Goal: Transaction & Acquisition: Purchase product/service

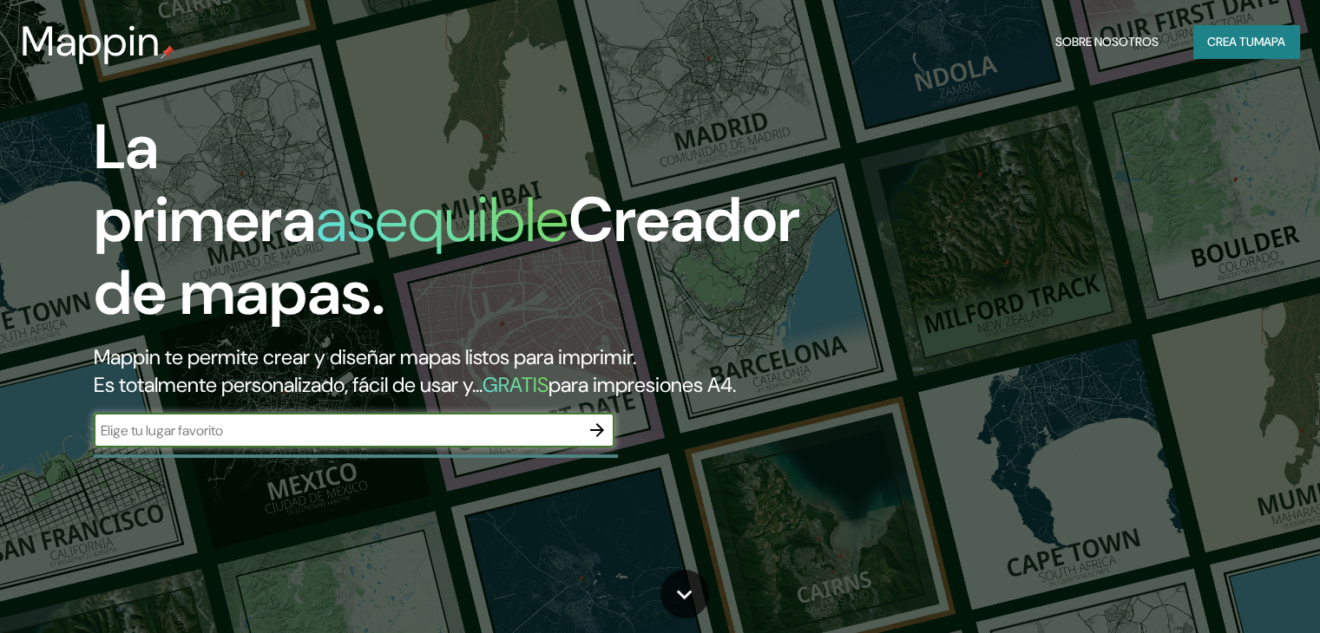
click at [179, 441] on input "text" at bounding box center [337, 431] width 486 height 20
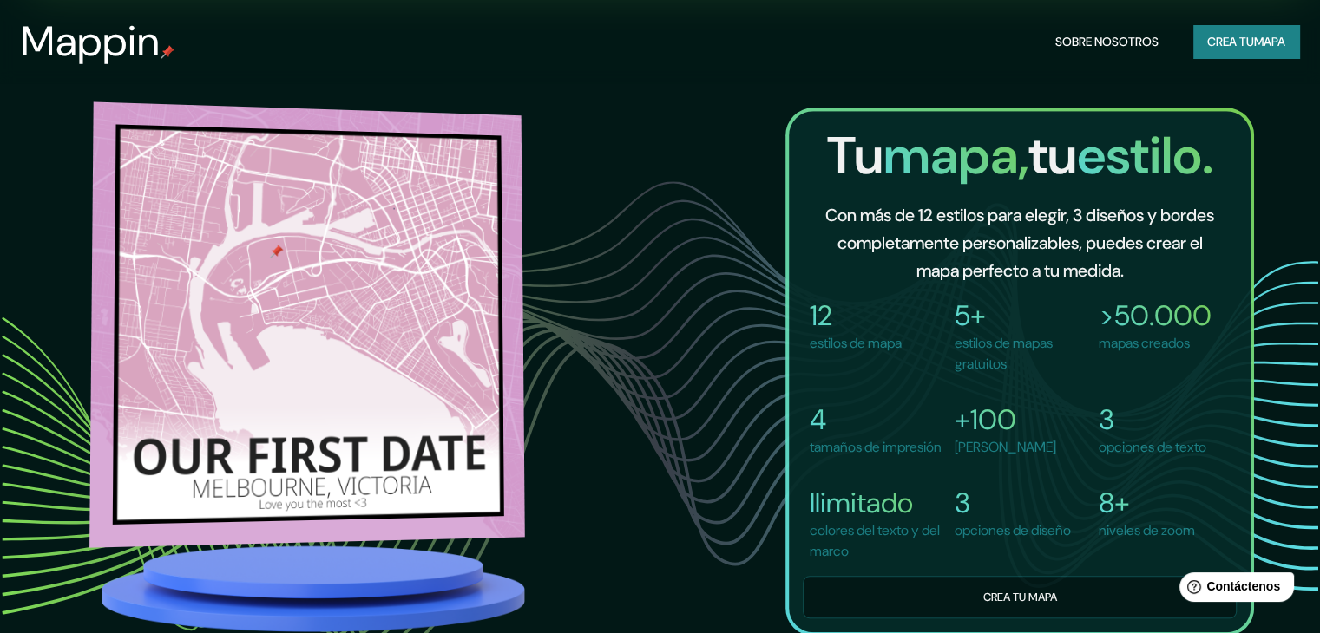
click at [351, 234] on img at bounding box center [307, 325] width 436 height 446
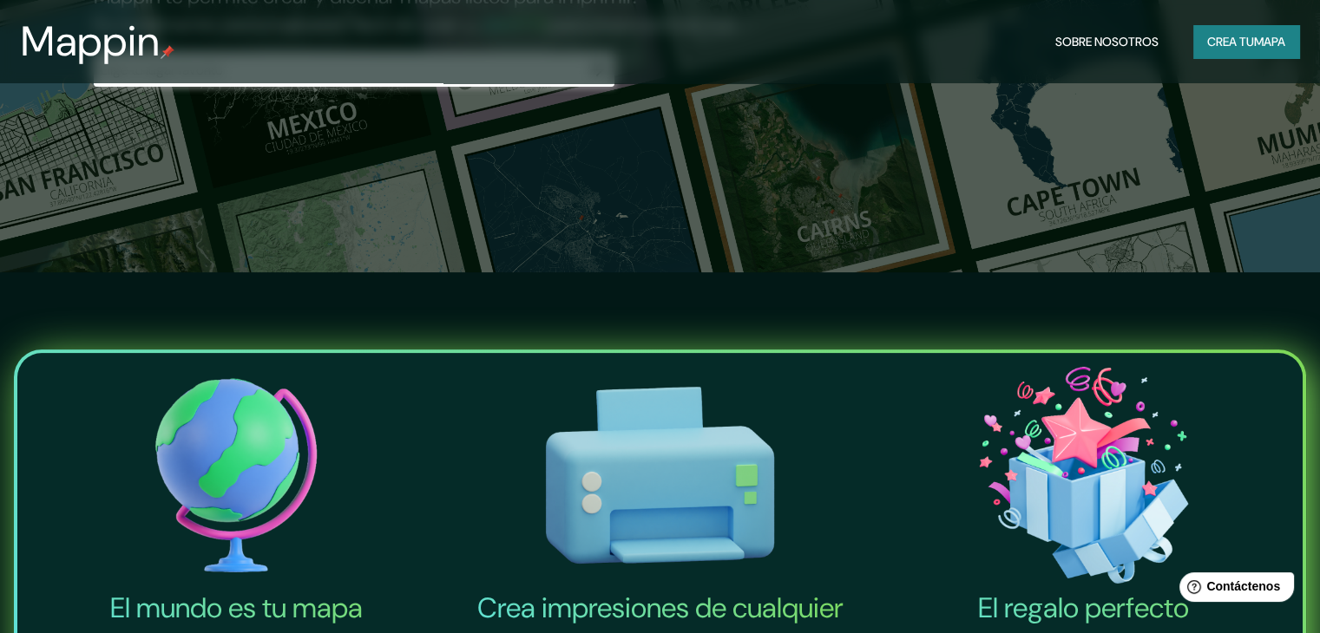
scroll to position [174, 0]
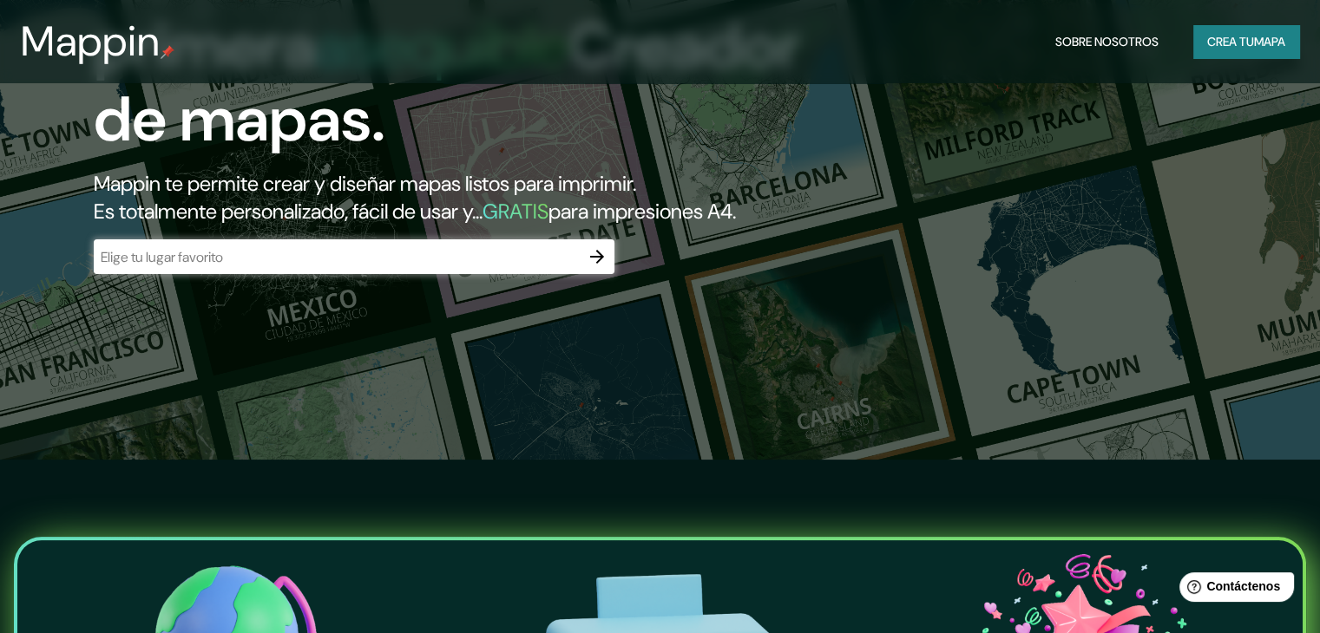
click at [415, 292] on div "La primera asequible Creador de mapas. Mappin te permite crear y diseñar mapas …" at bounding box center [424, 115] width 792 height 354
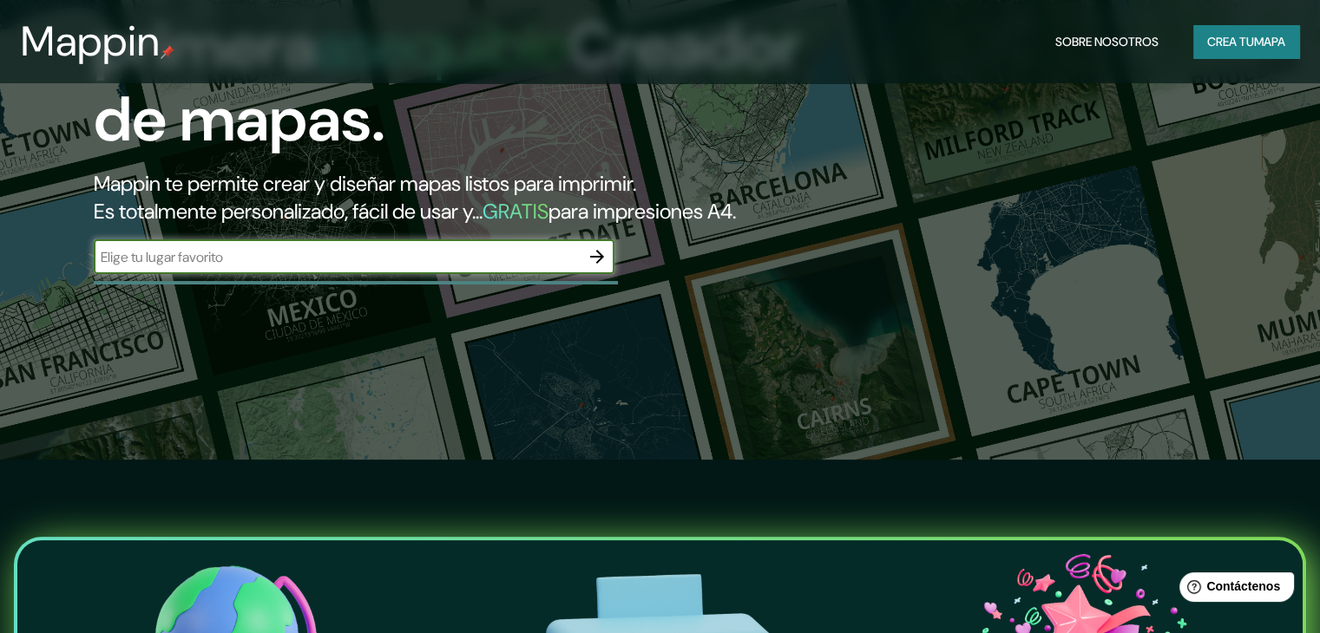
click at [401, 267] on input "text" at bounding box center [337, 257] width 486 height 20
type input "peru"
click at [592, 267] on icon "button" at bounding box center [597, 256] width 21 height 21
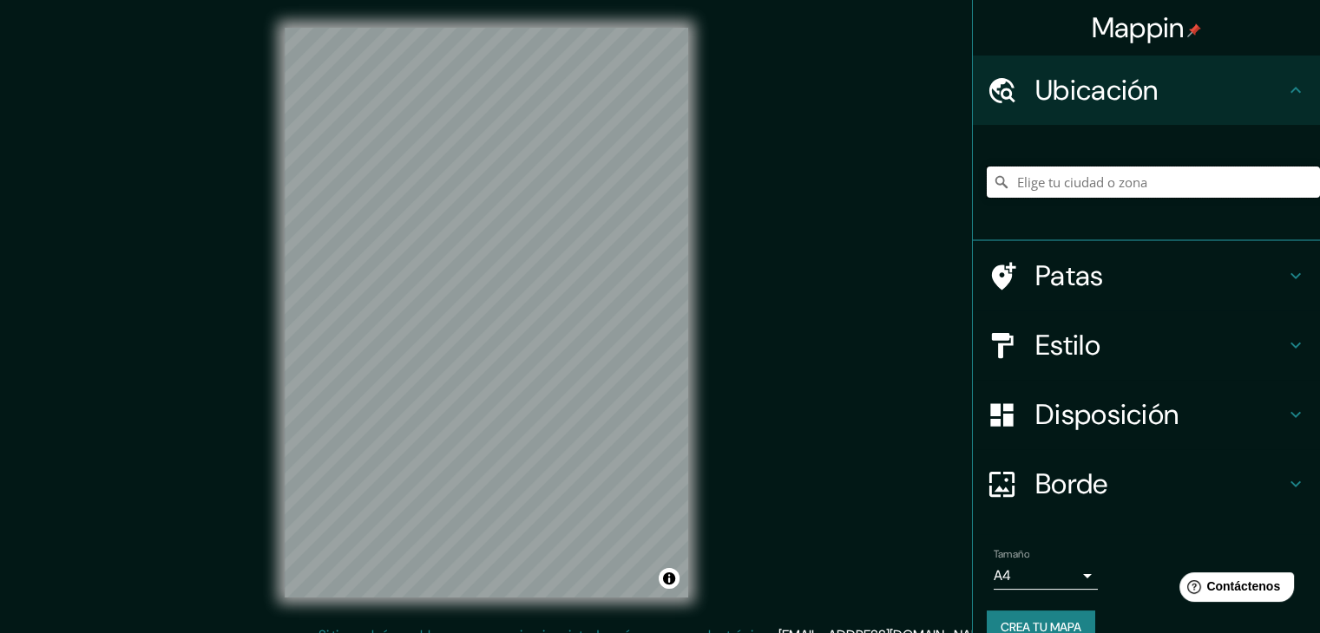
click at [1077, 187] on input "Elige tu ciudad o zona" at bounding box center [1153, 182] width 333 height 31
type input "Lima, Provincia de Lima, Perú"
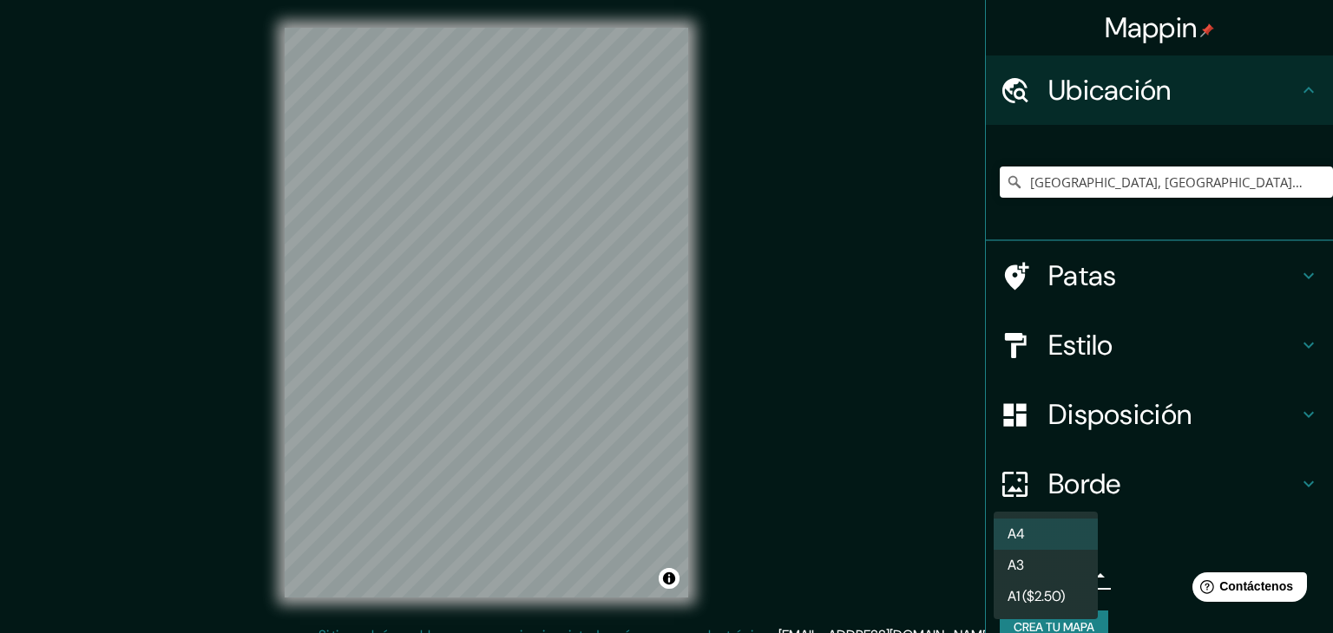
click at [1072, 577] on body "Mappin Ubicación Lima, Provincia de Lima, Perú Lima Provincia de Lima, Perú Lim…" at bounding box center [666, 316] width 1333 height 633
click at [1066, 560] on li "A3" at bounding box center [1046, 565] width 104 height 31
type input "a4"
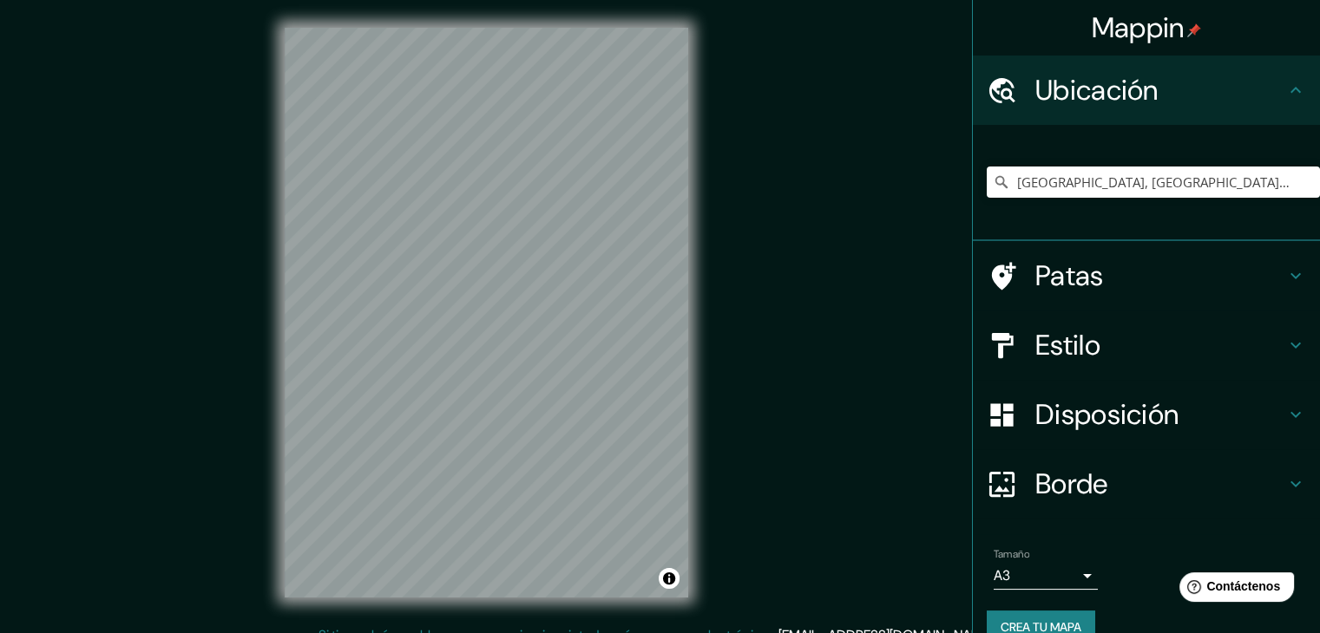
click at [1097, 275] on h4 "Patas" at bounding box center [1160, 276] width 250 height 35
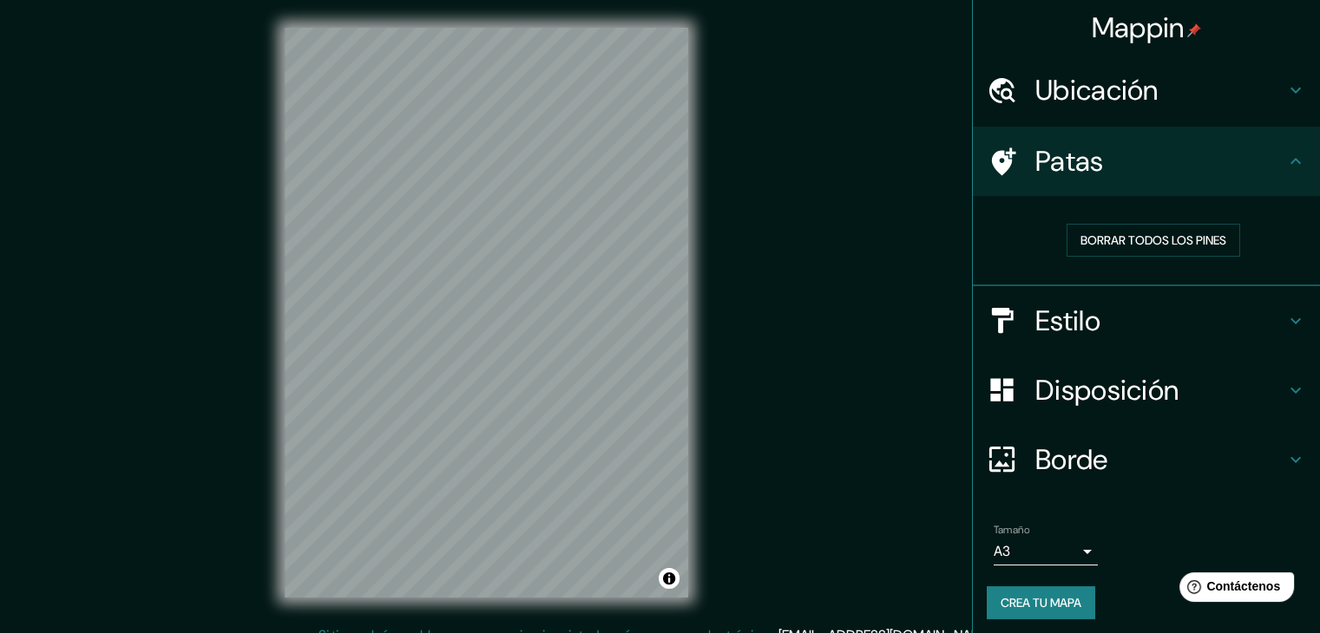
click at [1285, 157] on icon at bounding box center [1295, 161] width 21 height 21
click at [1285, 95] on icon at bounding box center [1295, 90] width 21 height 21
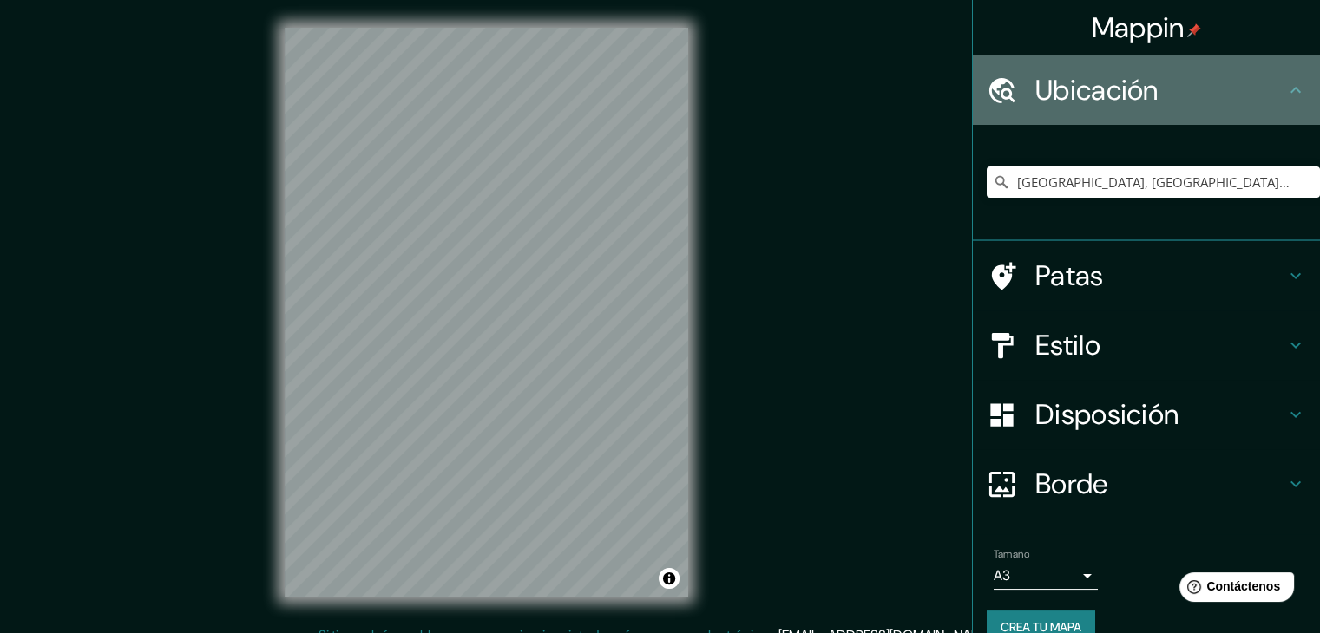
click at [1285, 95] on icon at bounding box center [1295, 90] width 21 height 21
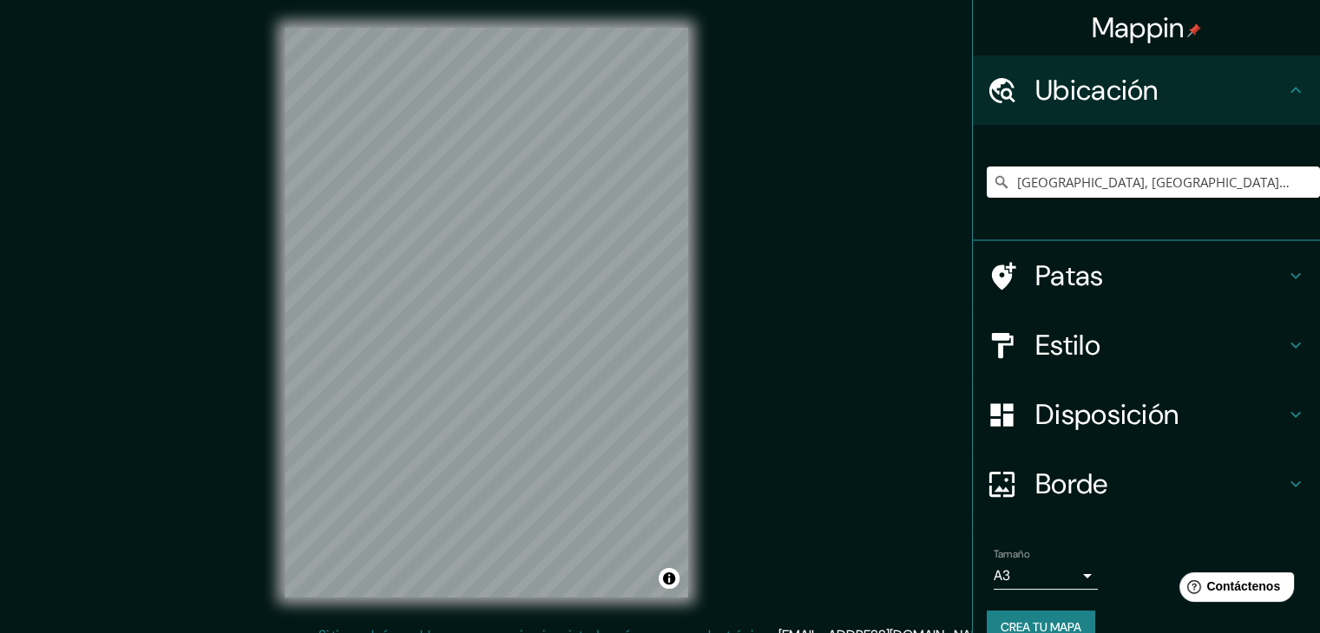
click at [1278, 356] on div "Estilo" at bounding box center [1146, 345] width 347 height 69
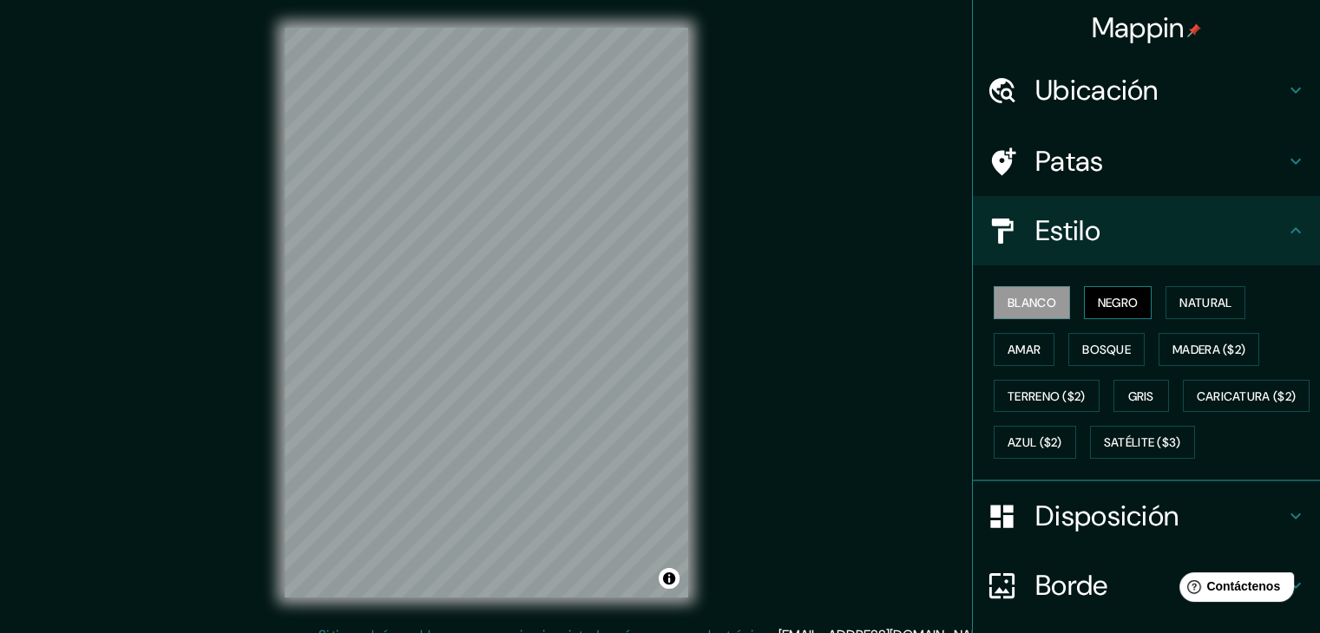
click at [1110, 303] on font "Negro" at bounding box center [1118, 303] width 41 height 16
click at [1194, 295] on font "Natural" at bounding box center [1205, 303] width 52 height 16
click at [1120, 310] on font "Negro" at bounding box center [1118, 303] width 41 height 16
click at [1099, 346] on font "Bosque" at bounding box center [1106, 350] width 49 height 16
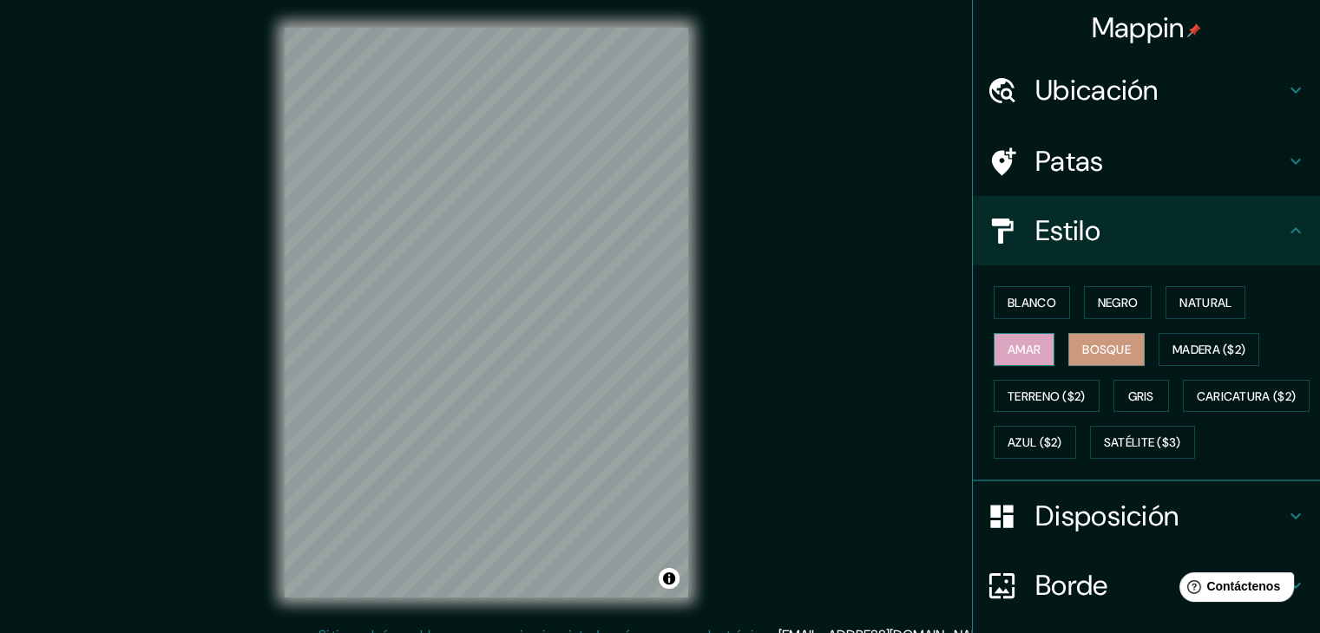
click at [1027, 347] on font "Amar" at bounding box center [1024, 350] width 33 height 16
click at [1013, 286] on button "Blanco" at bounding box center [1032, 302] width 76 height 33
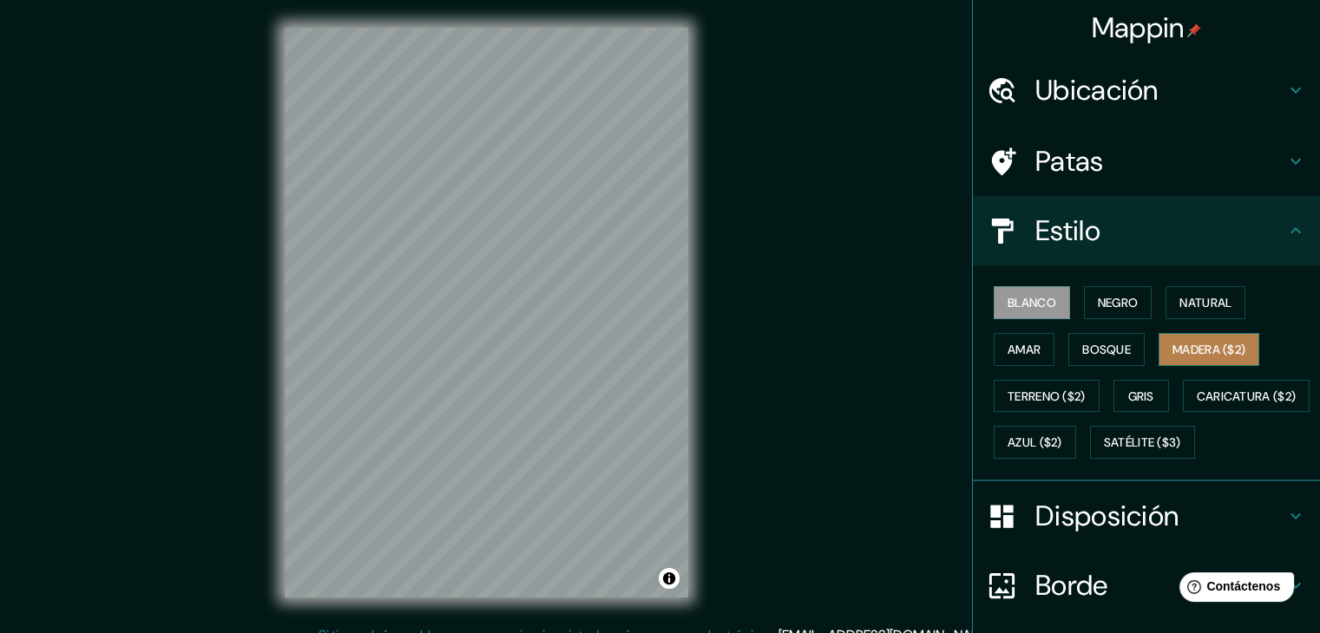
click at [1187, 343] on font "Madera ($2)" at bounding box center [1208, 350] width 73 height 16
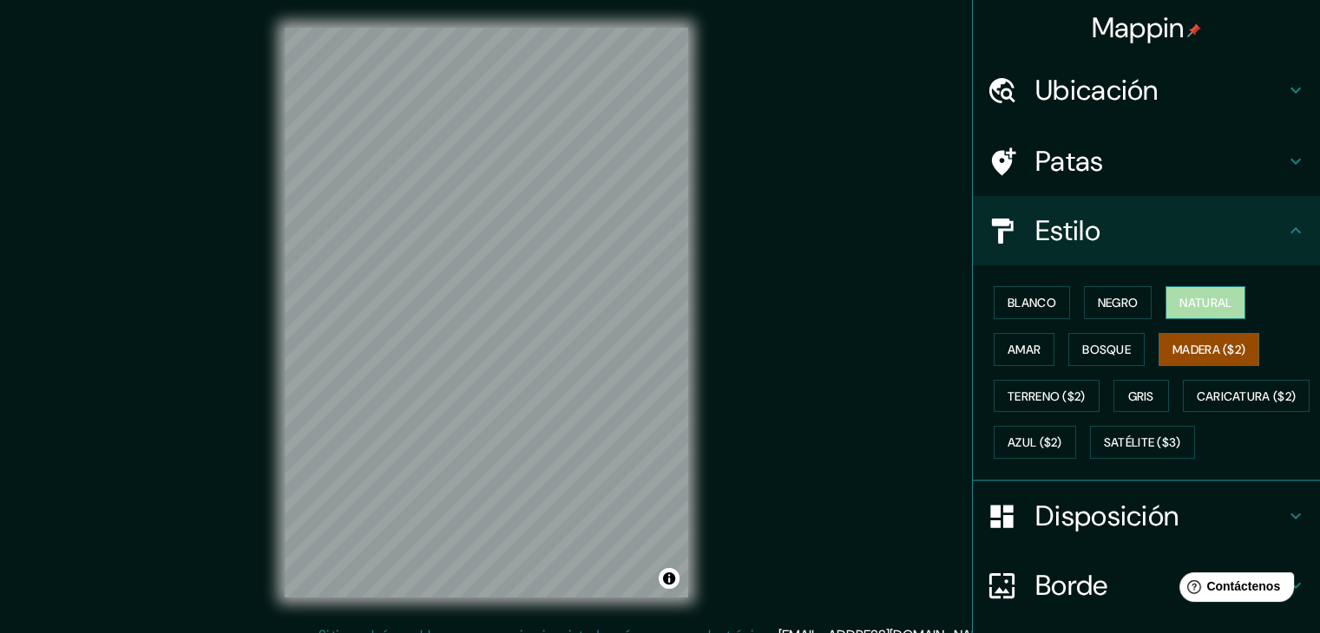
click at [1190, 300] on font "Natural" at bounding box center [1205, 303] width 52 height 16
click at [1015, 309] on font "Blanco" at bounding box center [1032, 303] width 49 height 16
click at [1187, 313] on button "Natural" at bounding box center [1205, 302] width 80 height 33
click at [1008, 299] on font "Blanco" at bounding box center [1032, 303] width 49 height 16
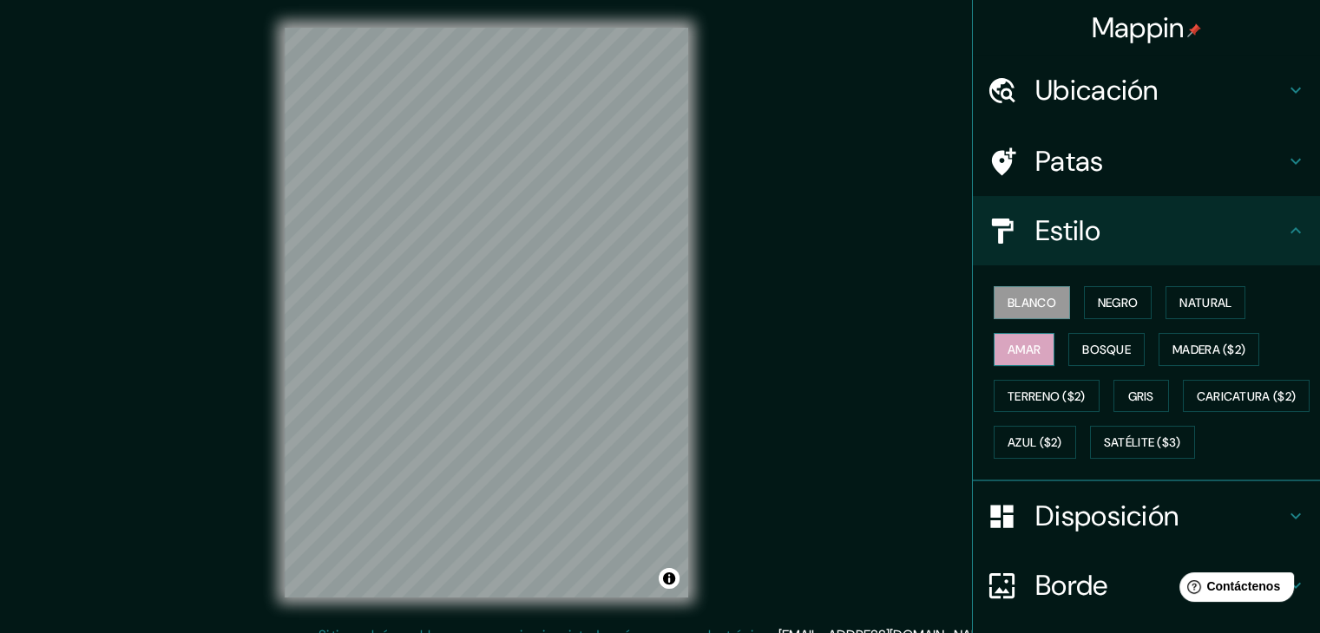
click at [1027, 336] on button "Amar" at bounding box center [1024, 349] width 61 height 33
click at [1082, 342] on font "Bosque" at bounding box center [1106, 350] width 49 height 16
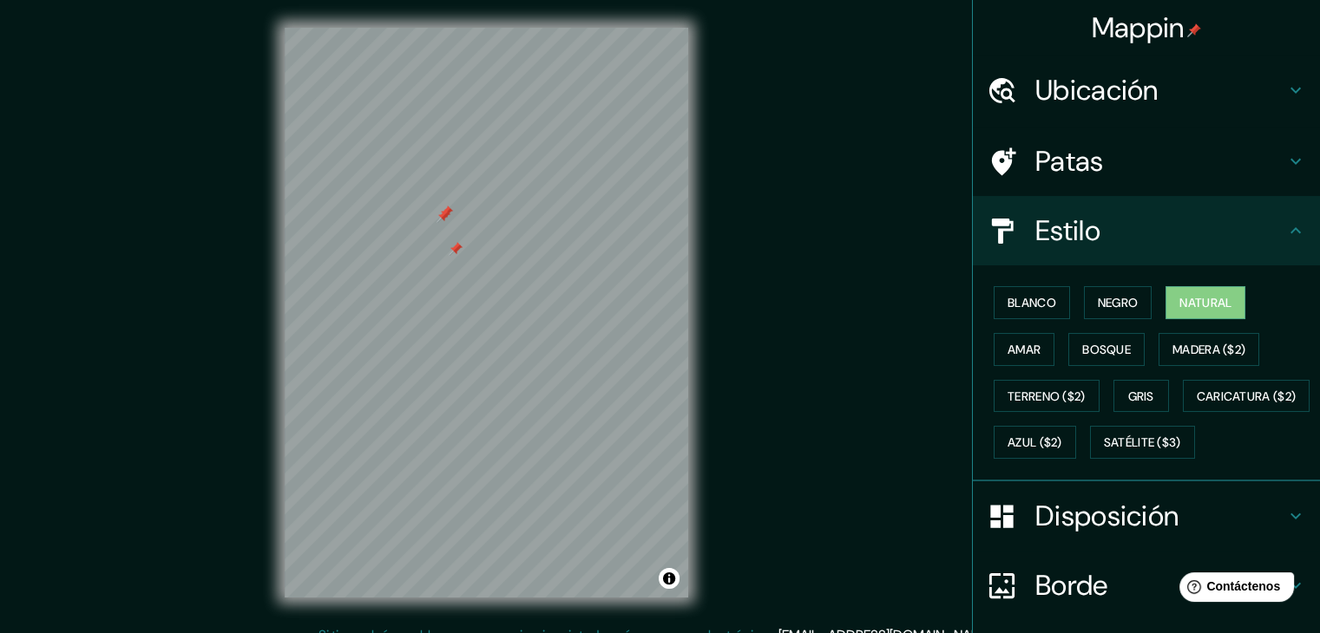
scroll to position [90, 0]
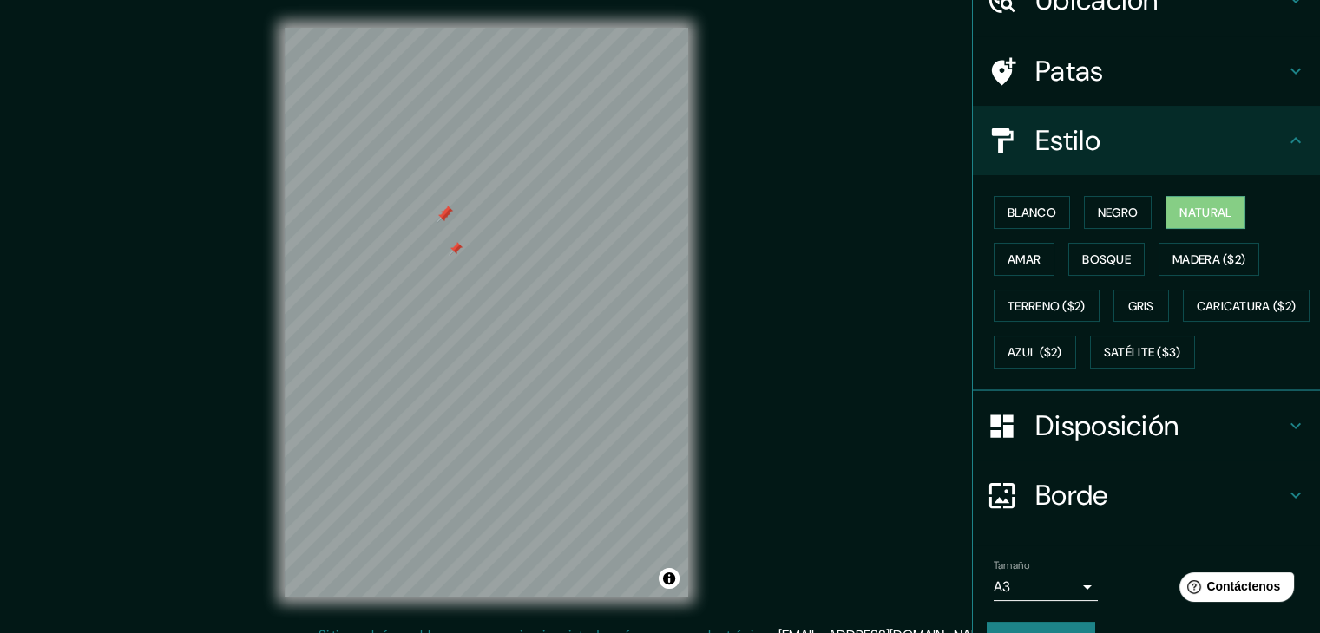
click at [1111, 74] on h4 "Patas" at bounding box center [1160, 71] width 250 height 35
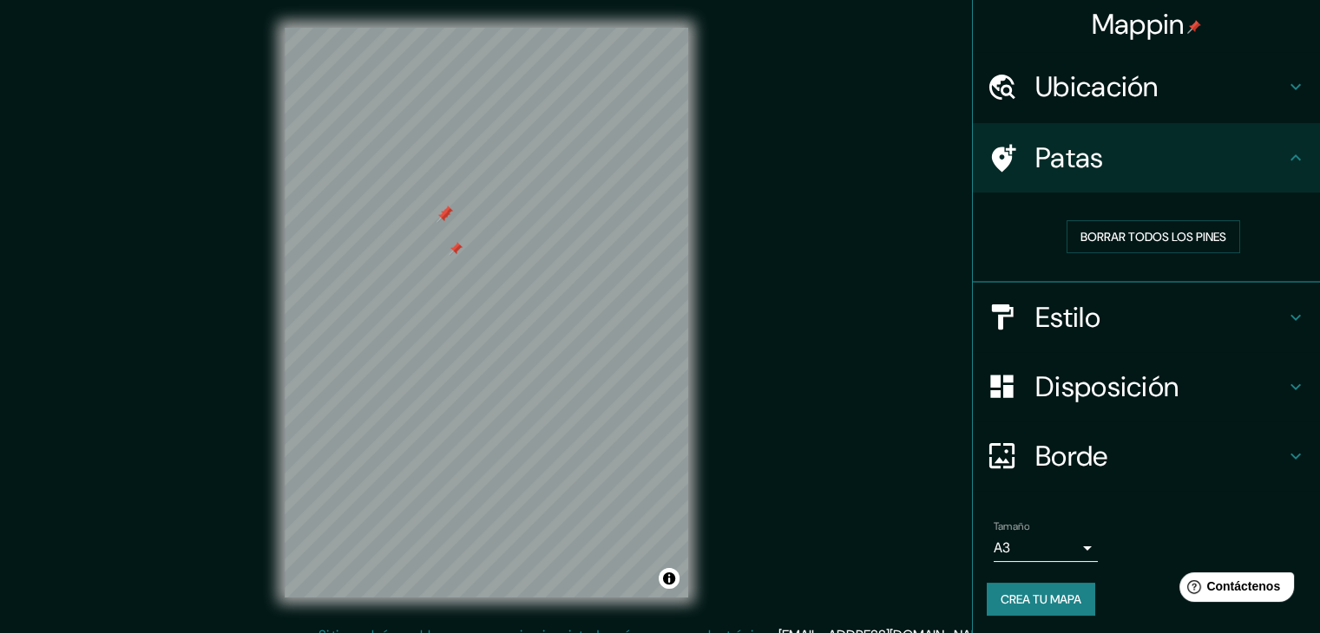
scroll to position [4, 0]
click at [1116, 240] on font "Borrar todos los pines" at bounding box center [1153, 236] width 146 height 16
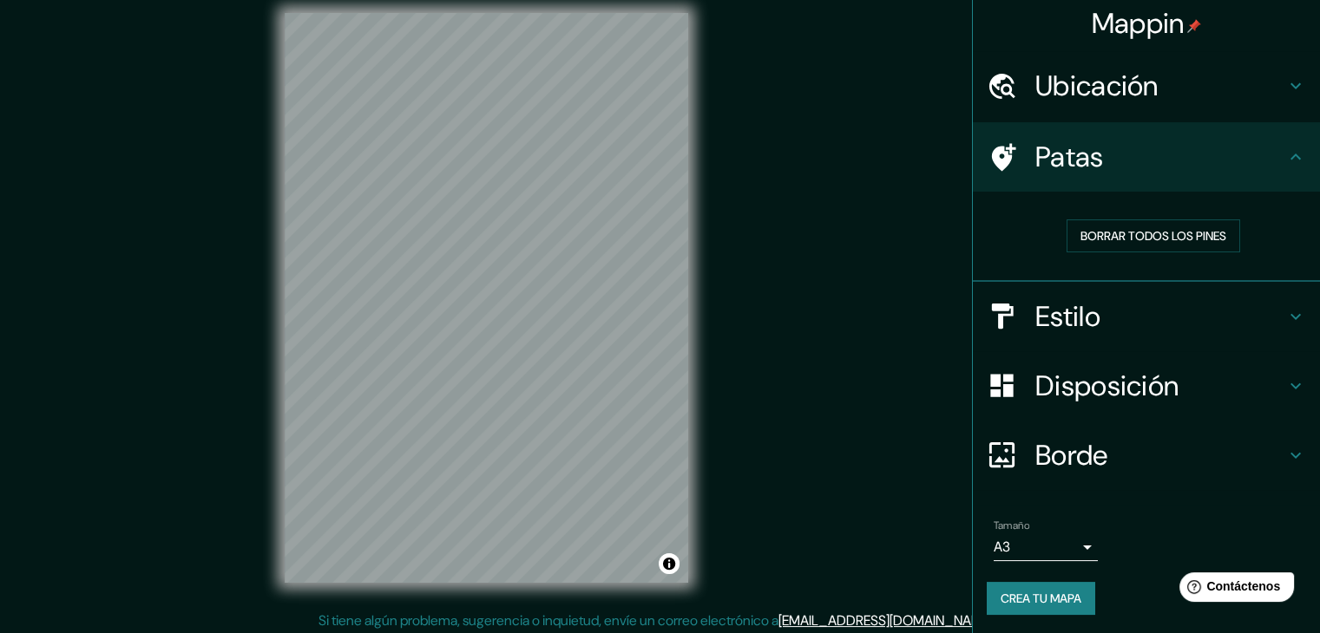
scroll to position [20, 0]
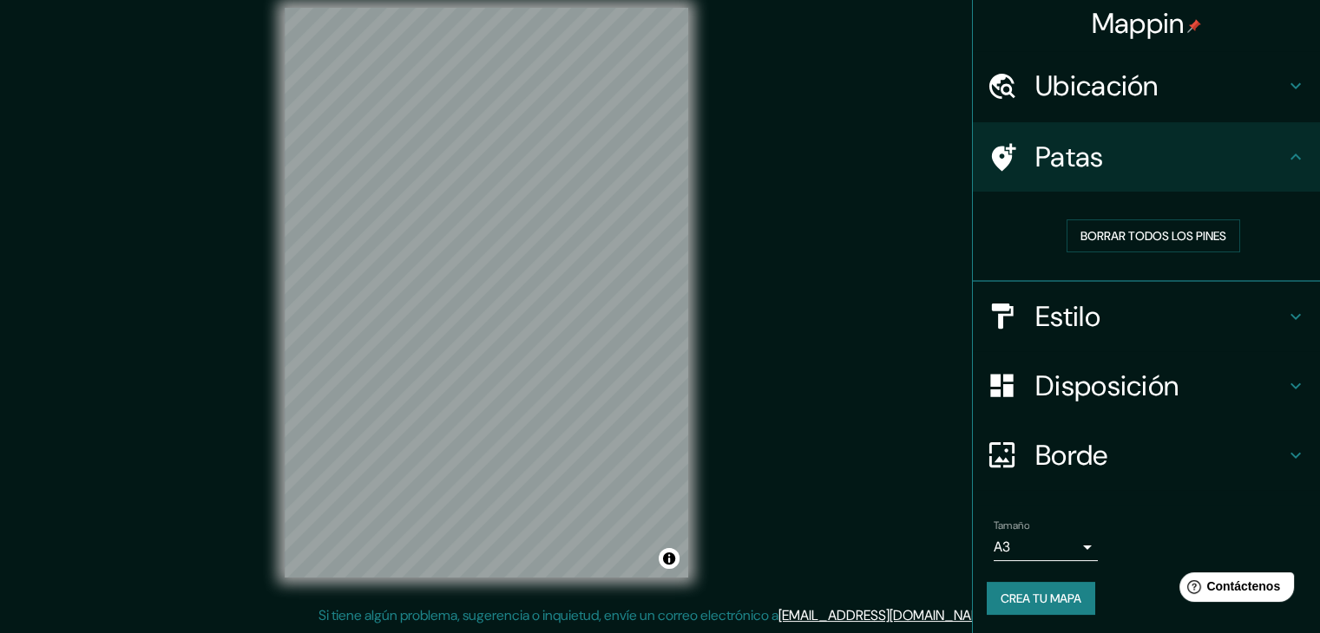
click at [1104, 449] on h4 "Borde" at bounding box center [1160, 455] width 250 height 35
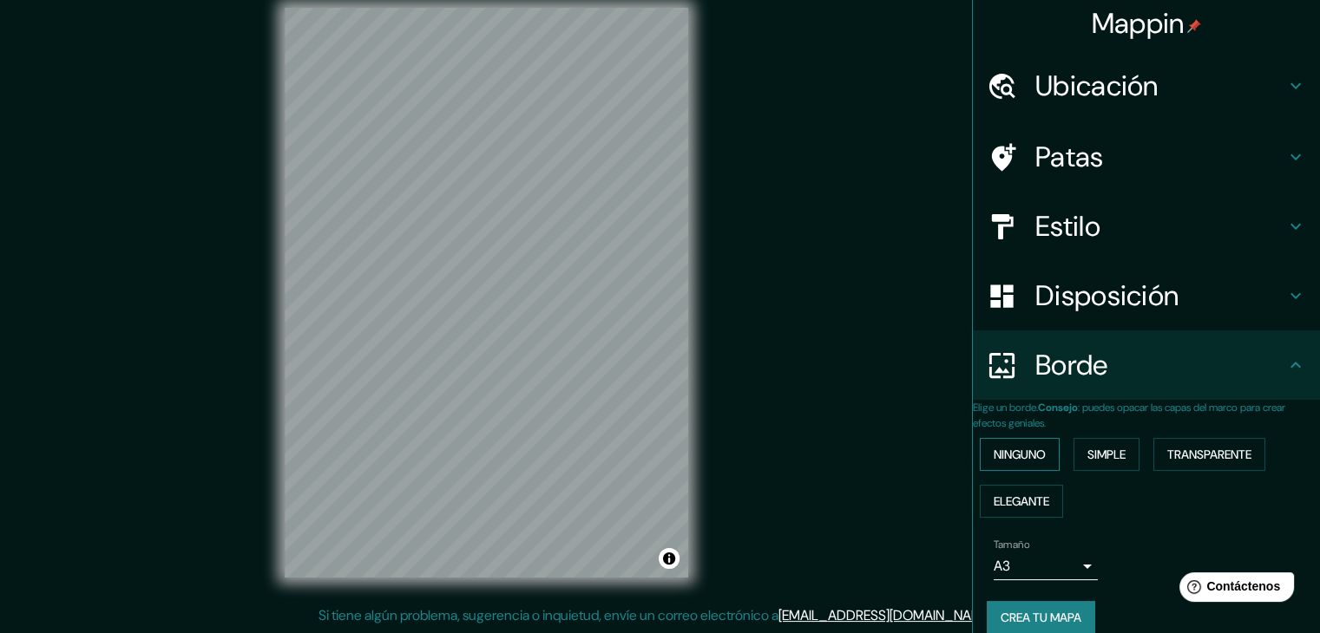
click at [1039, 455] on font "Ninguno" at bounding box center [1020, 455] width 52 height 16
click at [1031, 490] on font "Elegante" at bounding box center [1022, 501] width 56 height 23
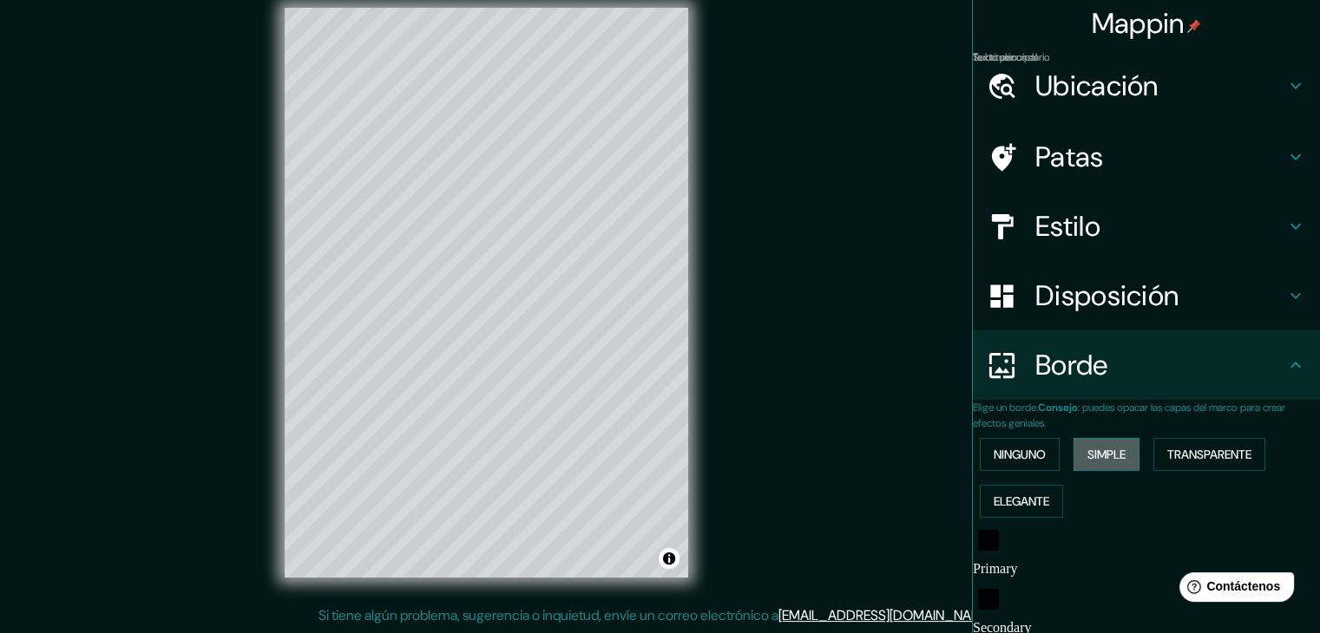
click at [1117, 440] on button "Simple" at bounding box center [1106, 454] width 66 height 33
click at [1220, 448] on font "Transparente" at bounding box center [1209, 455] width 84 height 16
click at [1002, 451] on font "Ninguno" at bounding box center [1020, 455] width 52 height 16
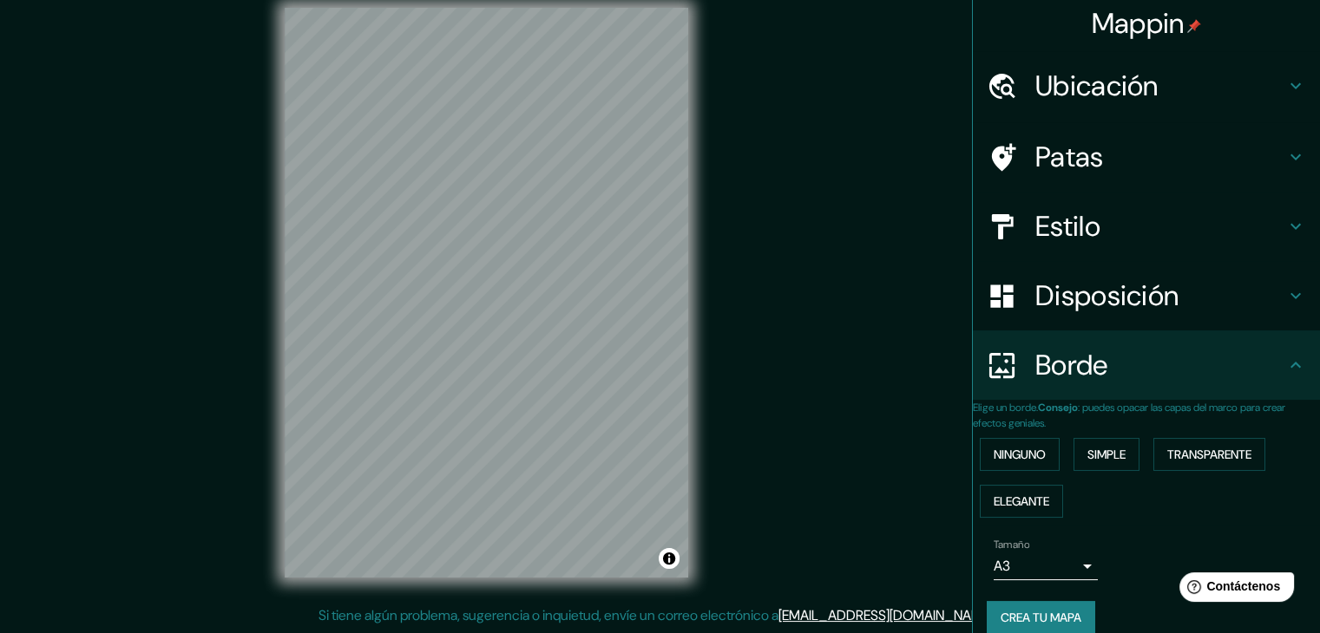
click at [1246, 365] on h4 "Borde" at bounding box center [1160, 365] width 250 height 35
click at [1290, 293] on icon at bounding box center [1295, 296] width 10 height 6
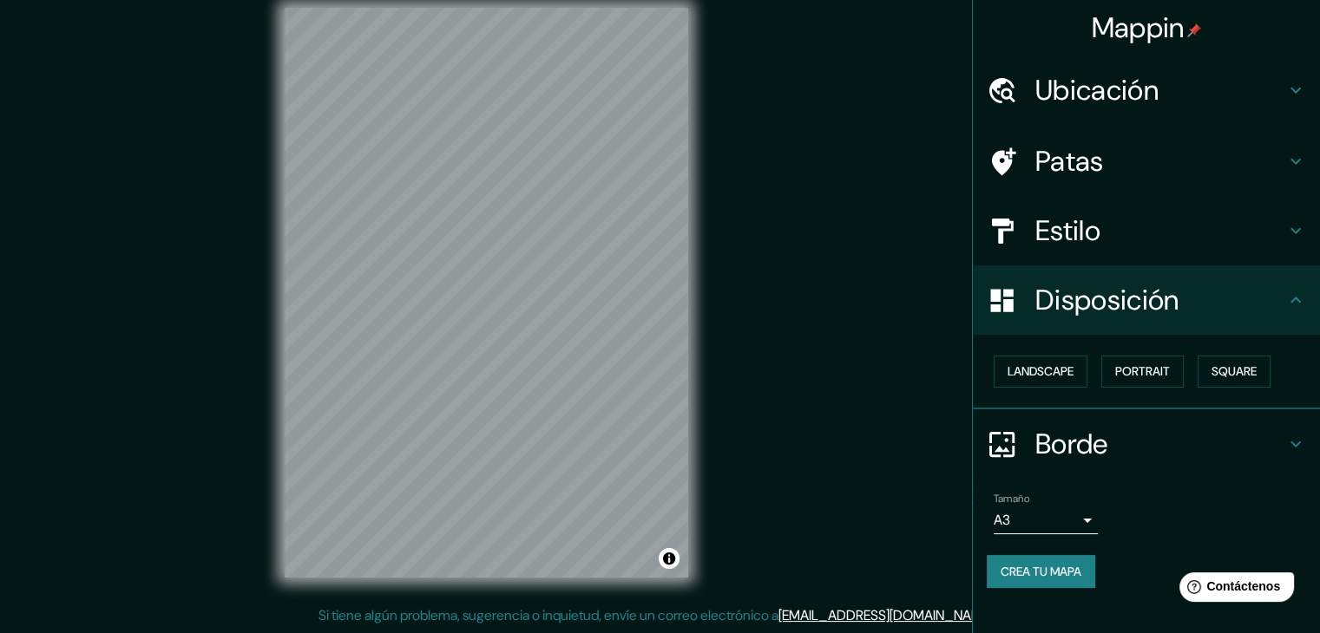
scroll to position [0, 0]
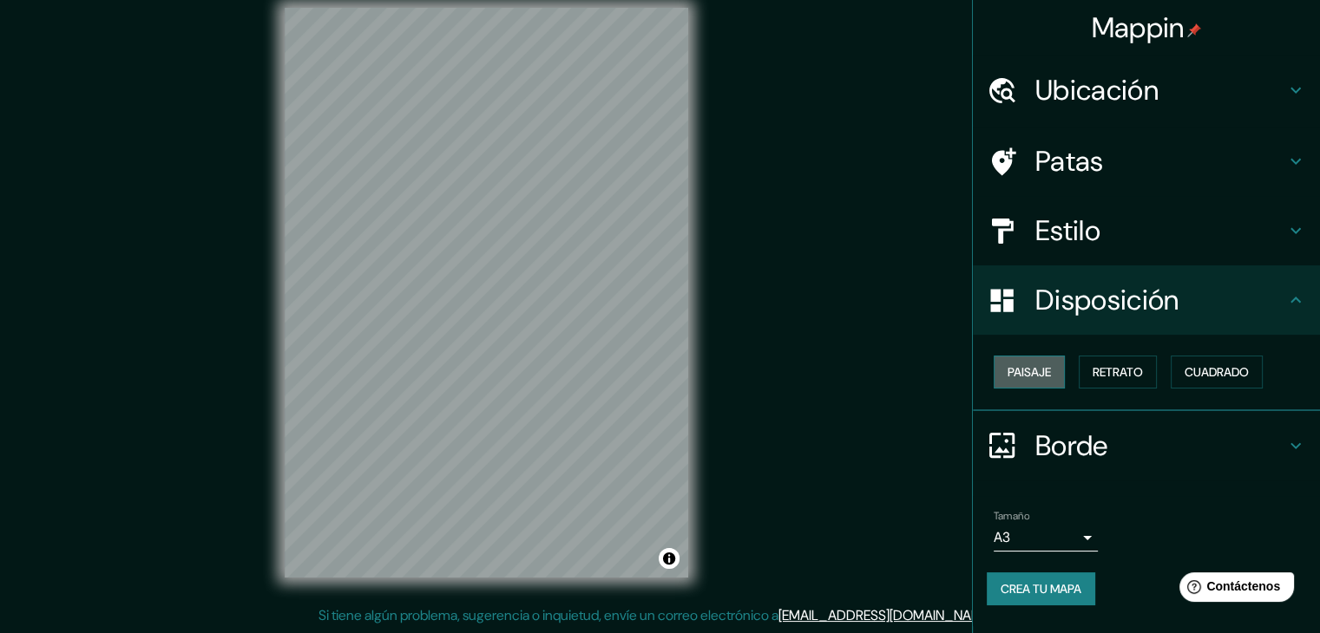
click at [1023, 383] on button "Paisaje" at bounding box center [1029, 372] width 71 height 33
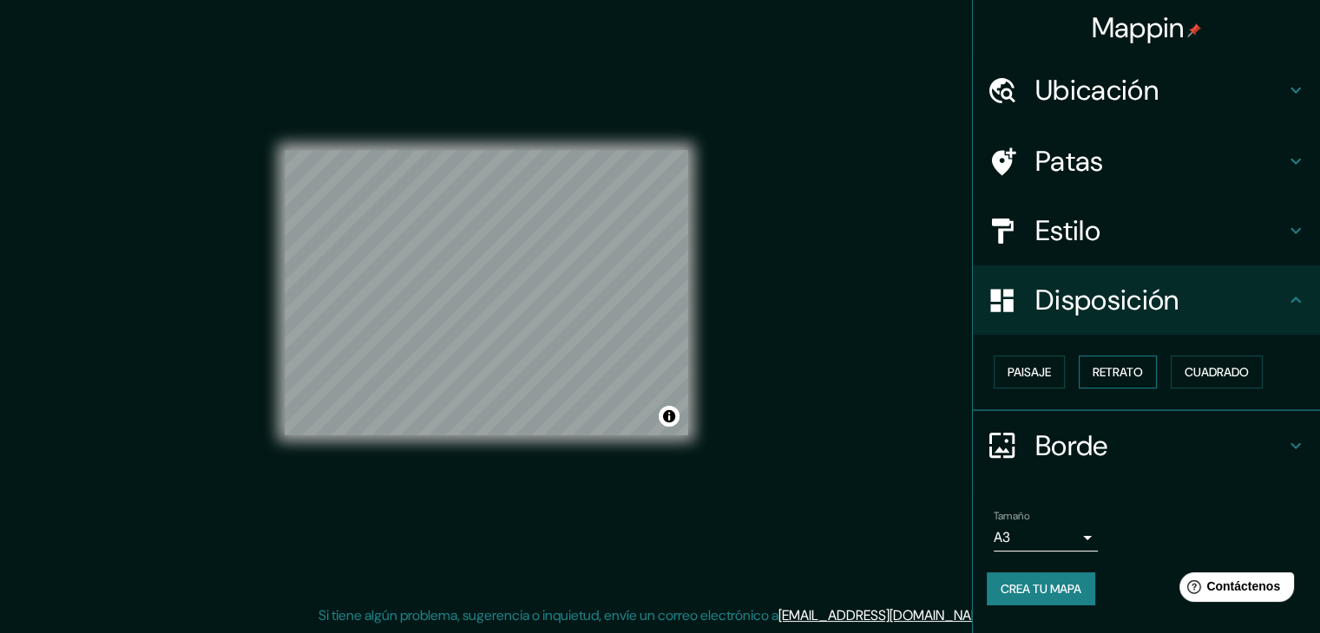
click at [1095, 377] on font "Retrato" at bounding box center [1118, 372] width 50 height 16
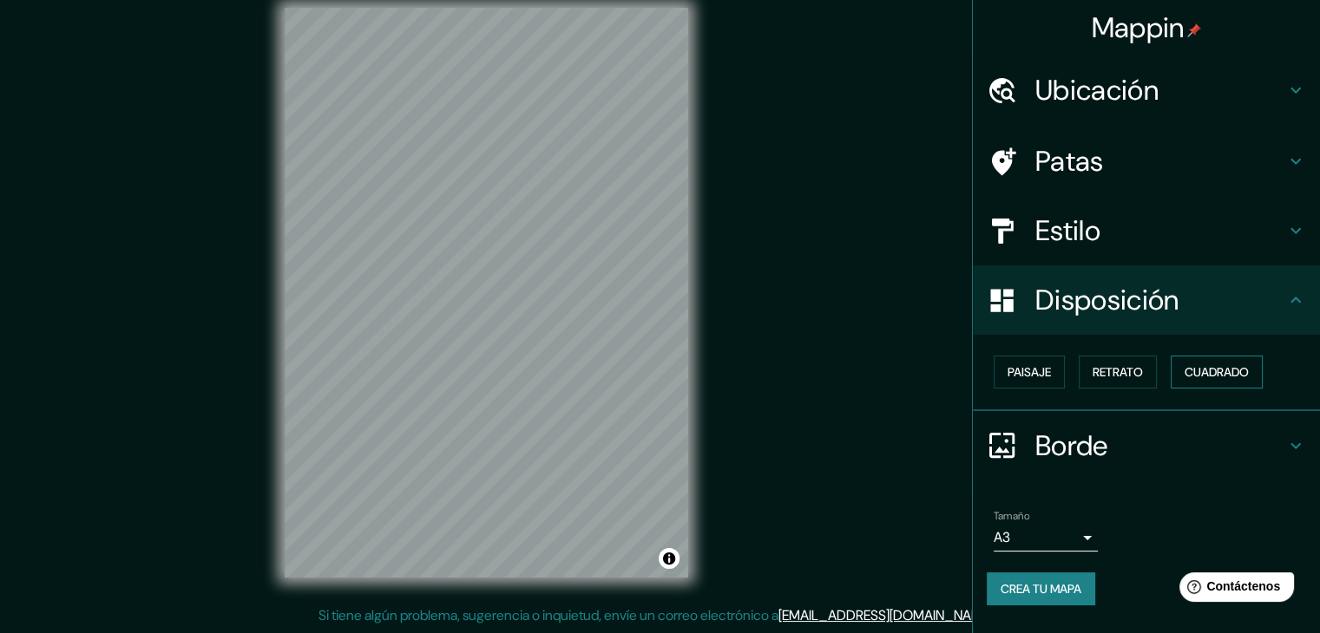
click at [1210, 364] on font "Cuadrado" at bounding box center [1217, 372] width 64 height 16
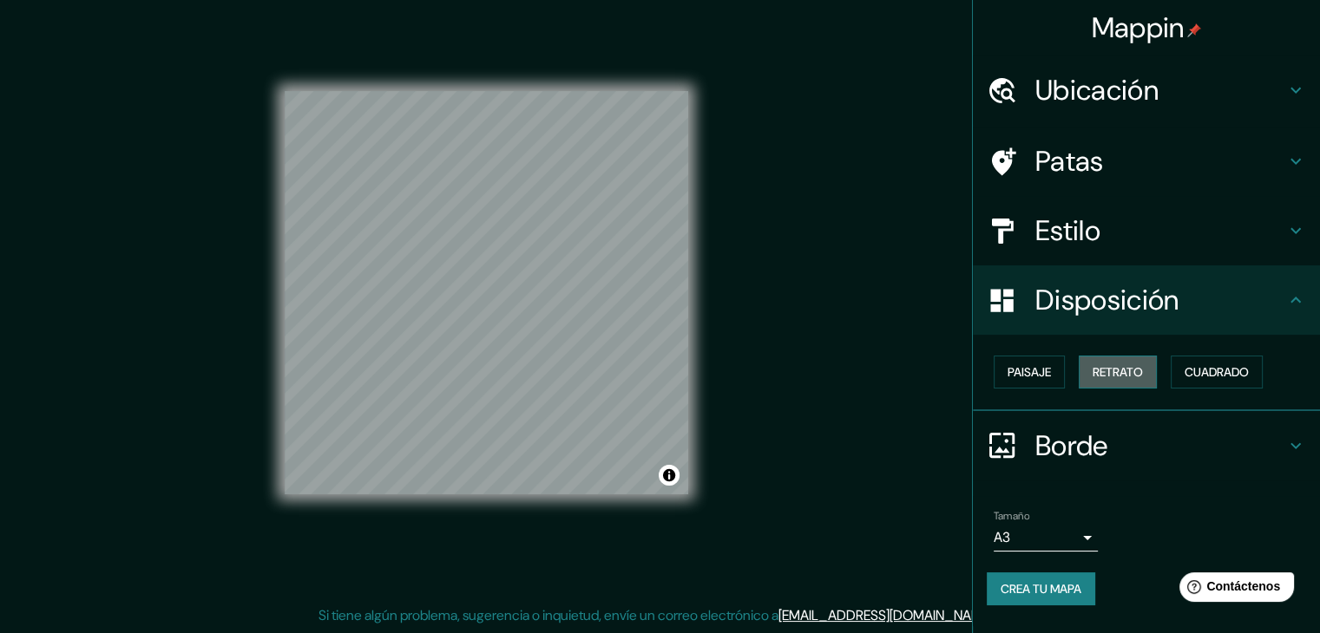
click at [1128, 361] on font "Retrato" at bounding box center [1118, 372] width 50 height 23
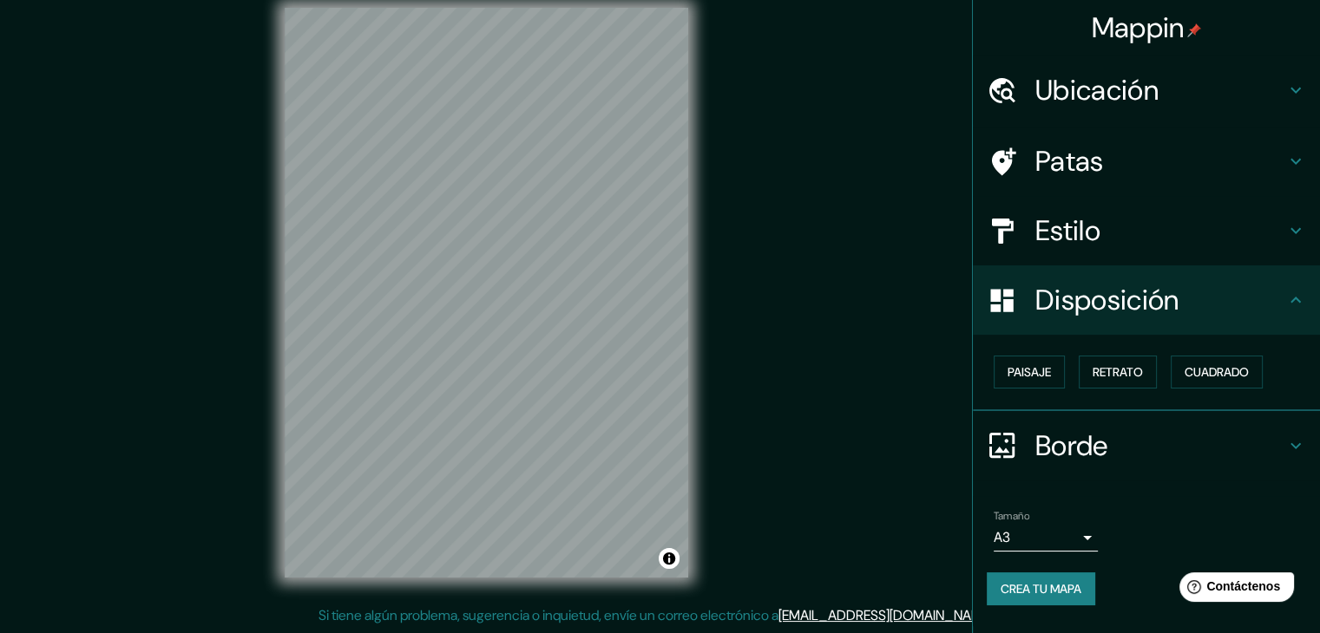
click at [1101, 259] on div "Estilo" at bounding box center [1146, 230] width 347 height 69
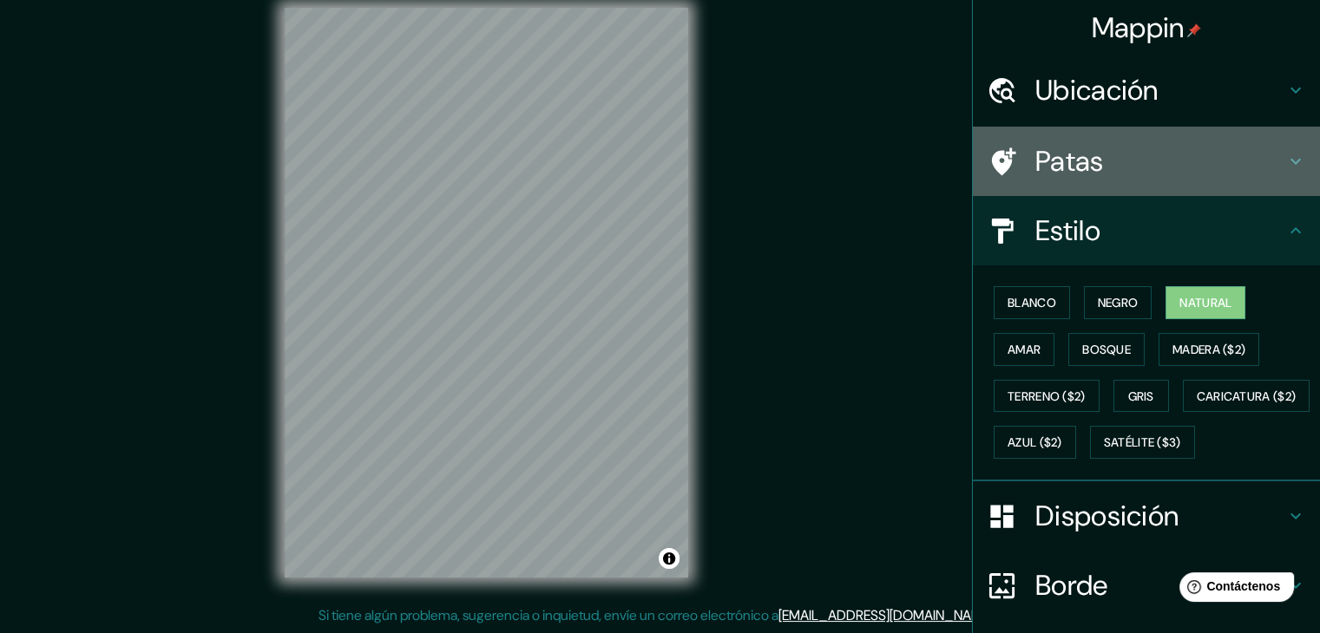
click at [1076, 161] on font "Patas" at bounding box center [1069, 161] width 69 height 36
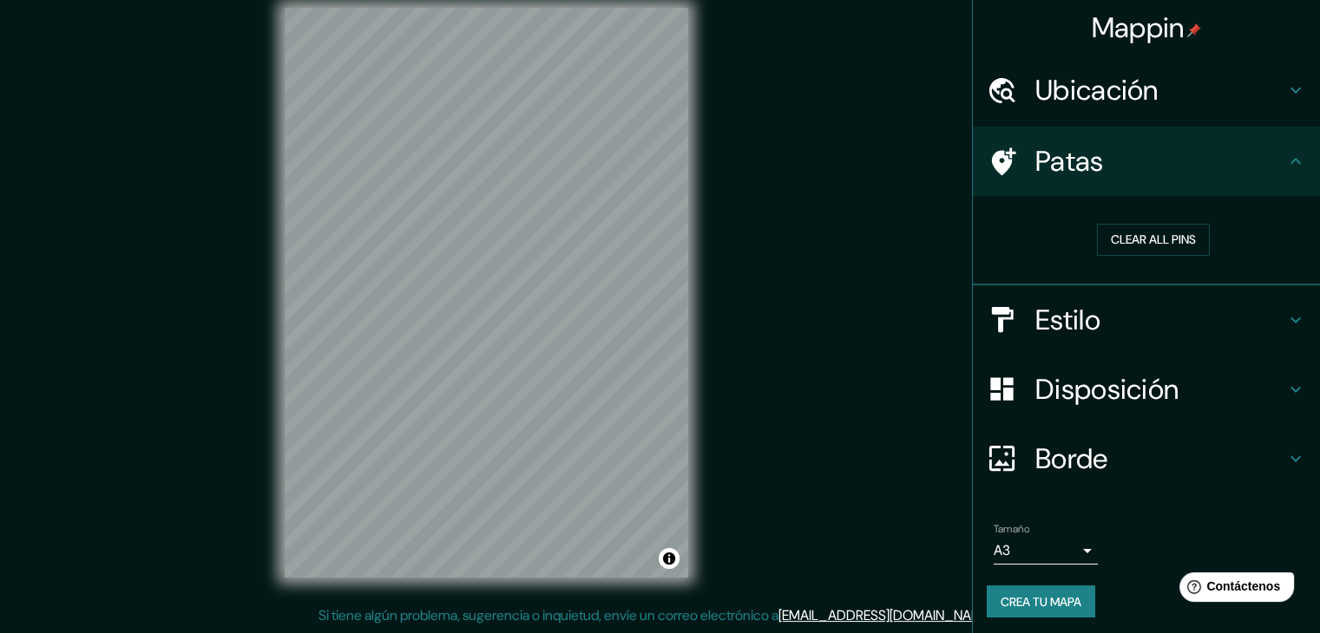
click at [1076, 161] on font "Patas" at bounding box center [1069, 161] width 69 height 36
click at [1100, 91] on font "Ubicación" at bounding box center [1096, 90] width 123 height 36
